Goal: Navigation & Orientation: Find specific page/section

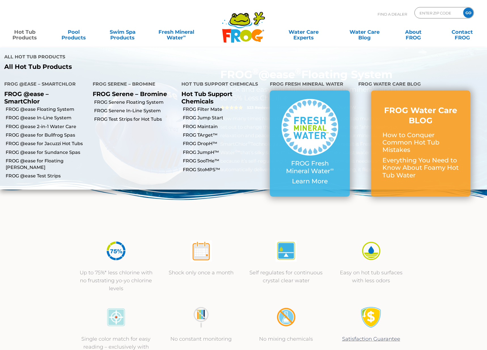
click at [25, 35] on link "Hot Tub Products" at bounding box center [25, 31] width 38 height 11
click at [25, 34] on link "Hot Tub Products" at bounding box center [25, 31] width 38 height 11
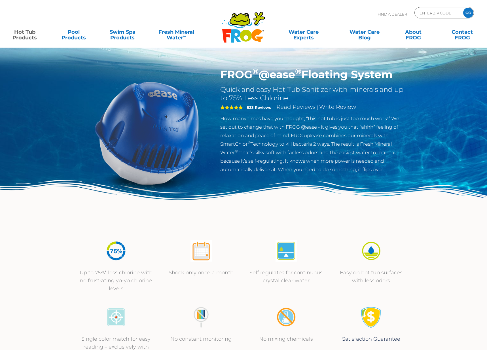
click at [263, 30] on icon ".st130{clip-path:url(#SVGID_2_);fill-rule:evenodd;clip-rule:evenodd;fill:#C3CC0…" at bounding box center [243, 27] width 44 height 32
click at [250, 31] on icon ".st130{clip-path:url(#SVGID_2_);fill-rule:evenodd;clip-rule:evenodd;fill:#C3CC0…" at bounding box center [243, 27] width 44 height 32
